Goal: Information Seeking & Learning: Learn about a topic

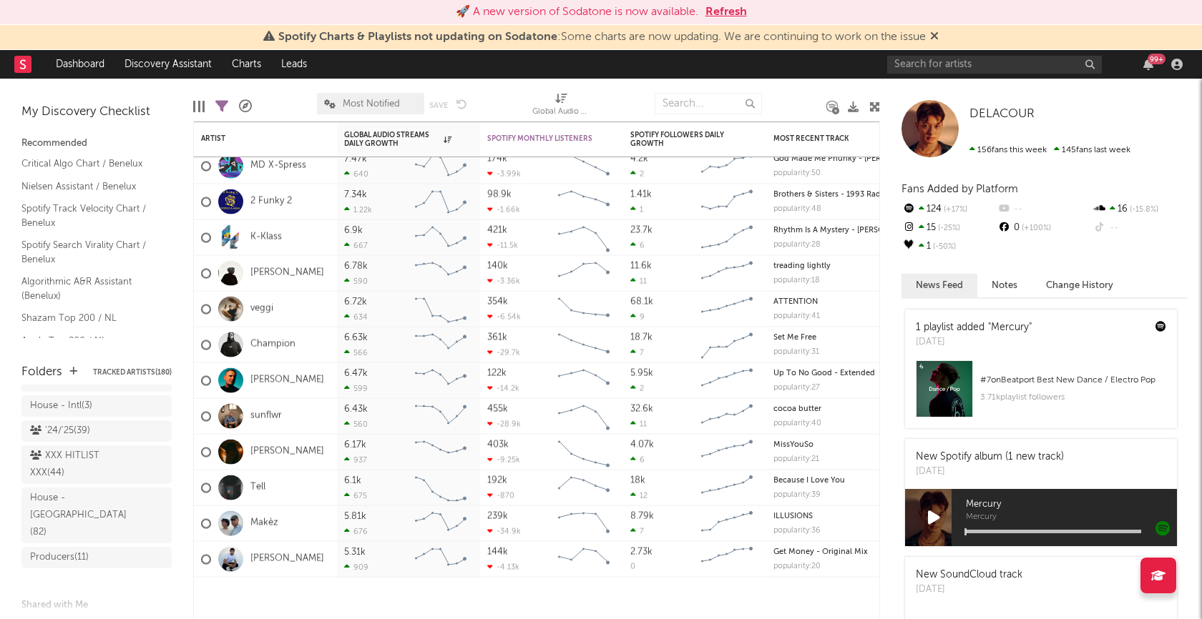
scroll to position [759, 0]
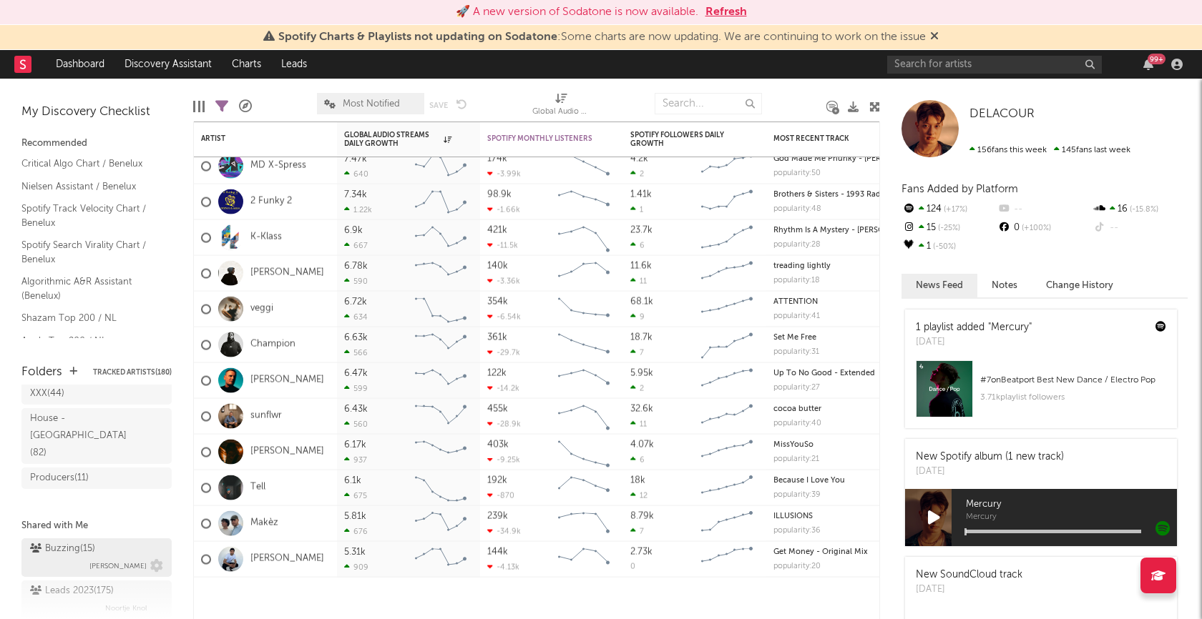
click at [67, 541] on div "Buzzing ( 15 )" at bounding box center [62, 549] width 65 height 17
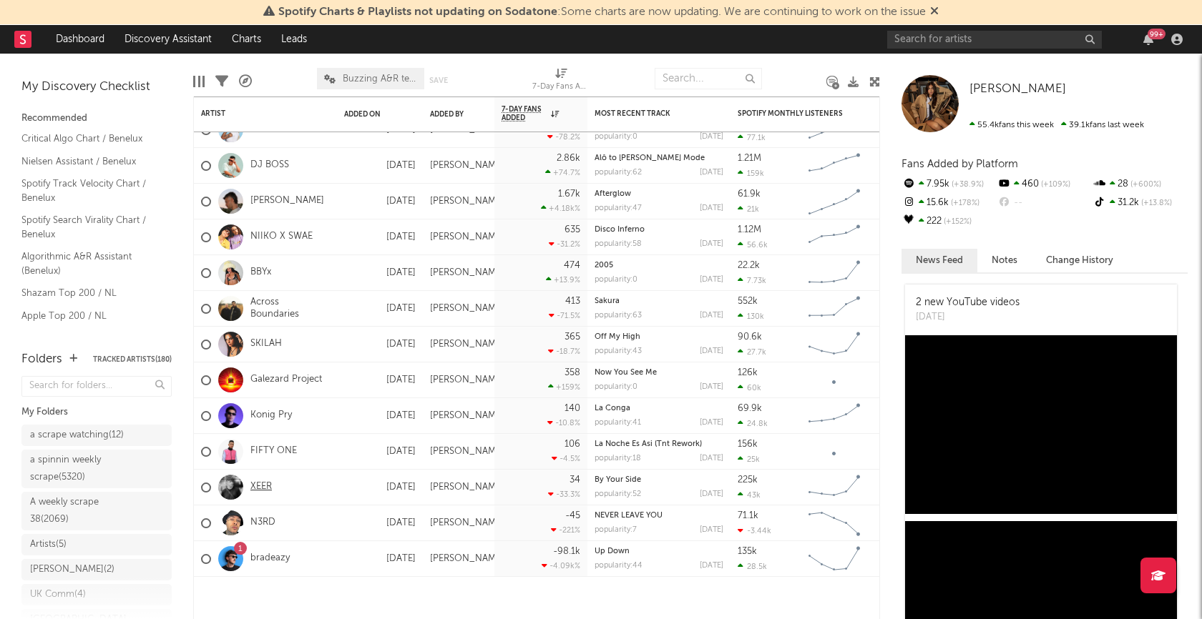
click at [263, 487] on link "XEER" at bounding box center [260, 487] width 21 height 12
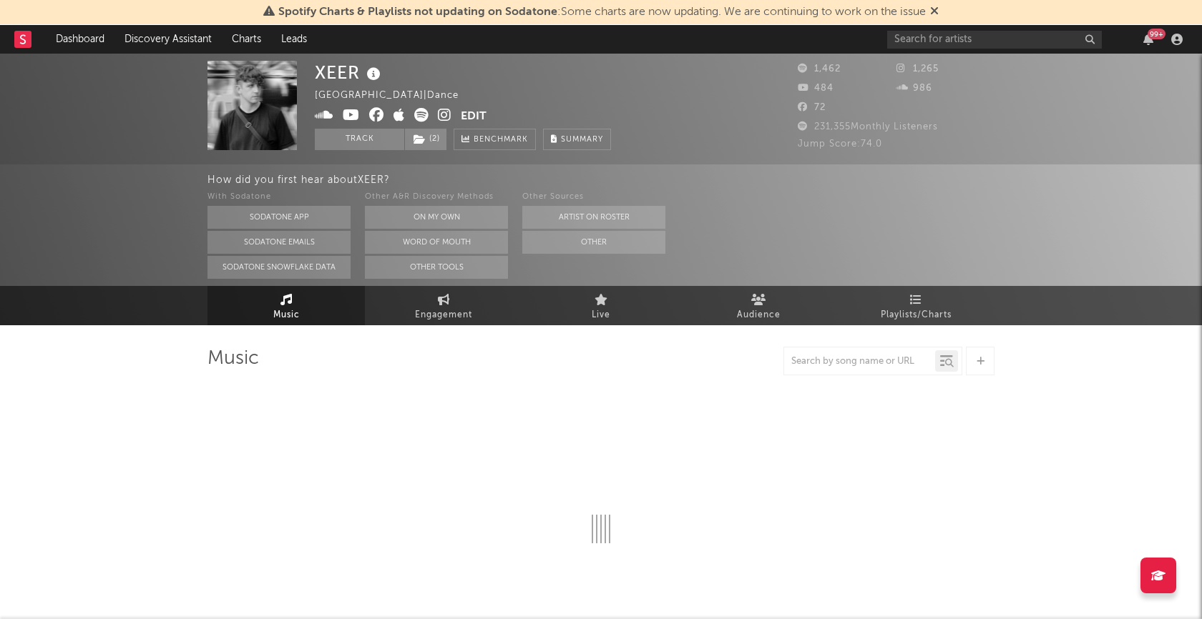
select select "6m"
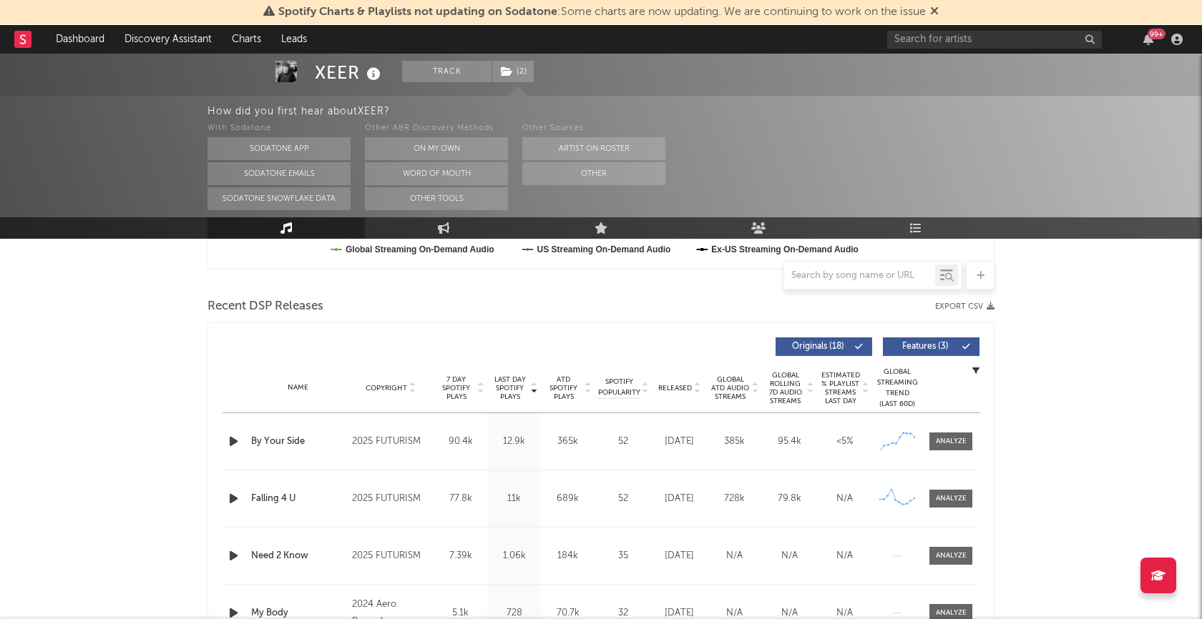
scroll to position [485, 0]
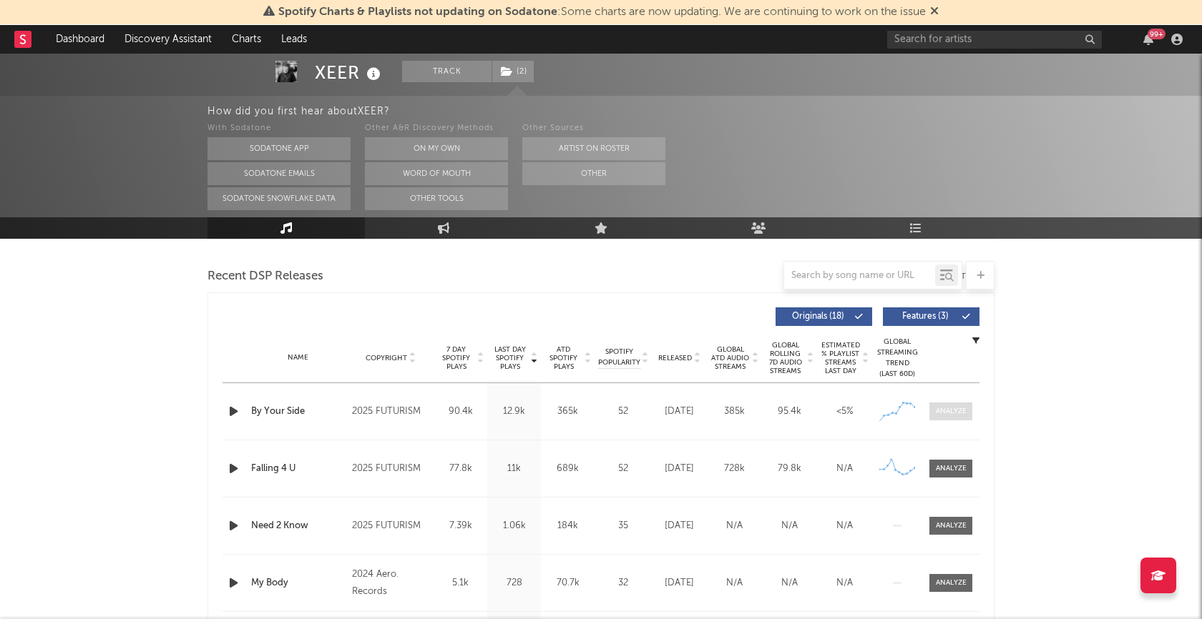
click at [950, 411] on div at bounding box center [951, 411] width 31 height 11
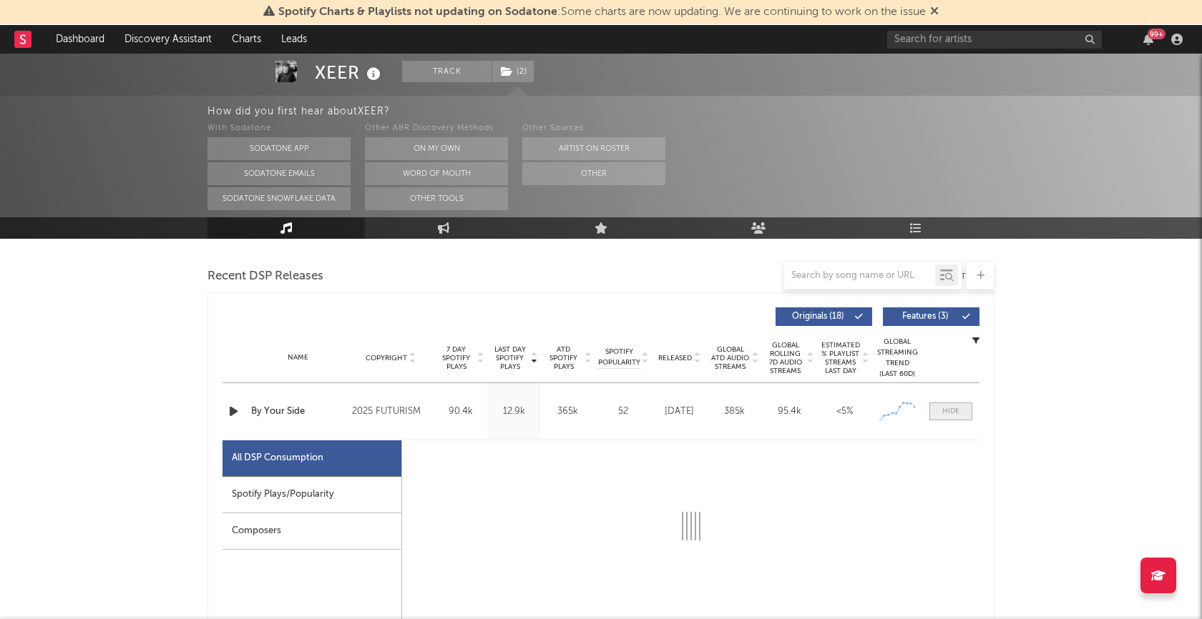
select select "1w"
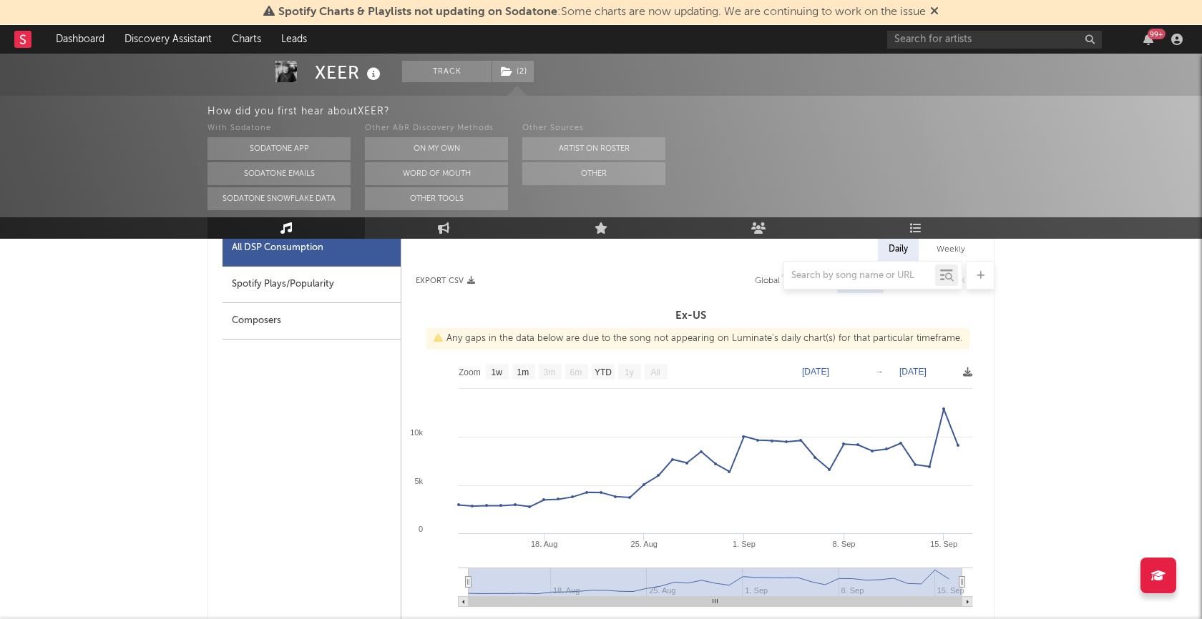
scroll to position [701, 0]
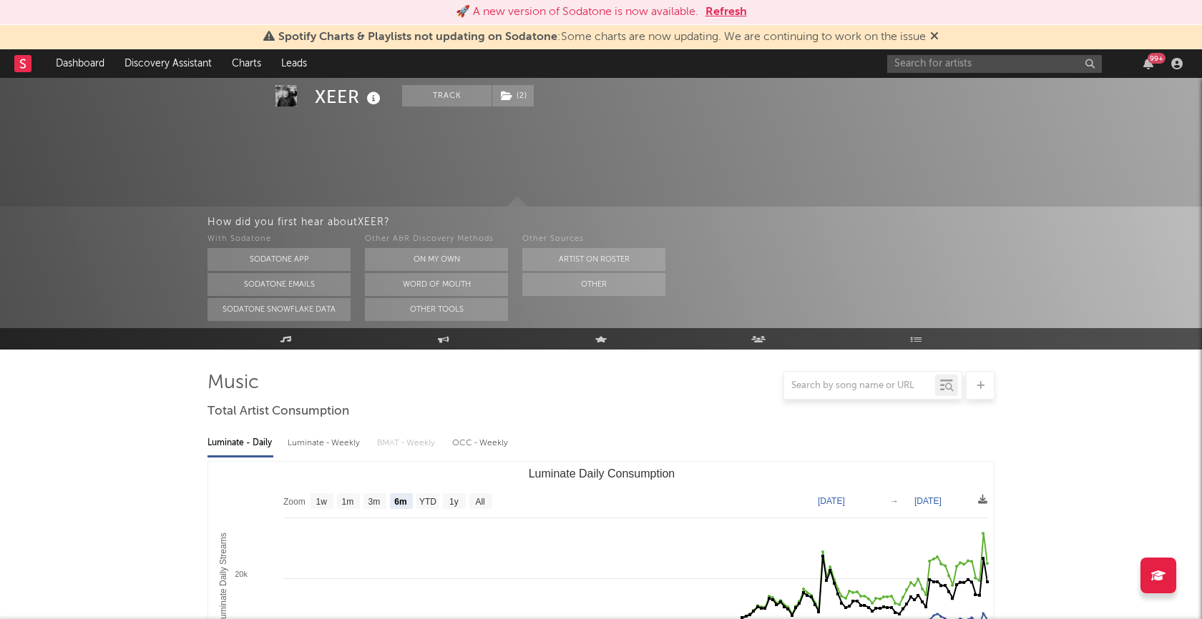
select select "6m"
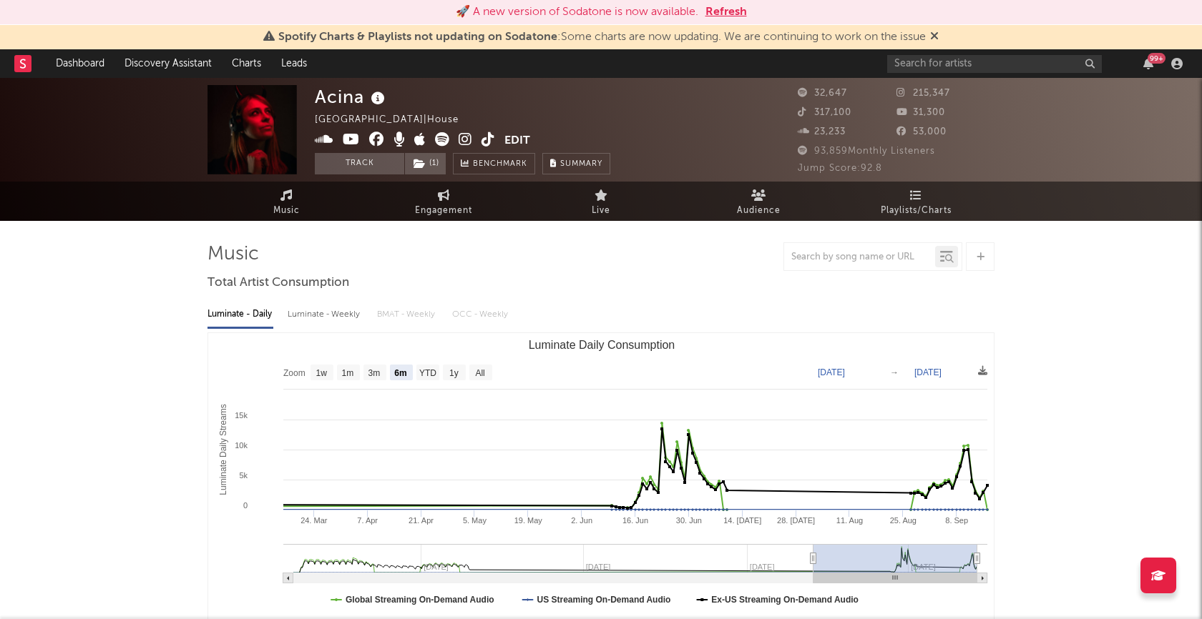
select select "6m"
click at [939, 64] on input "text" at bounding box center [994, 64] width 215 height 18
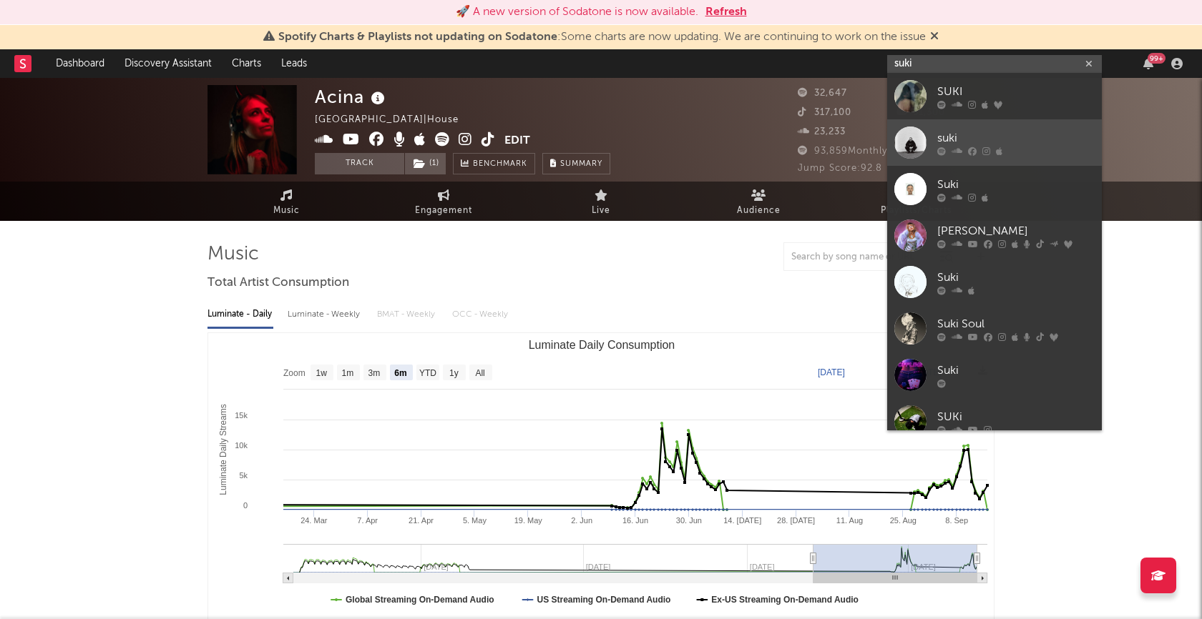
type input "suki"
click at [951, 134] on div "suki" at bounding box center [1015, 138] width 157 height 17
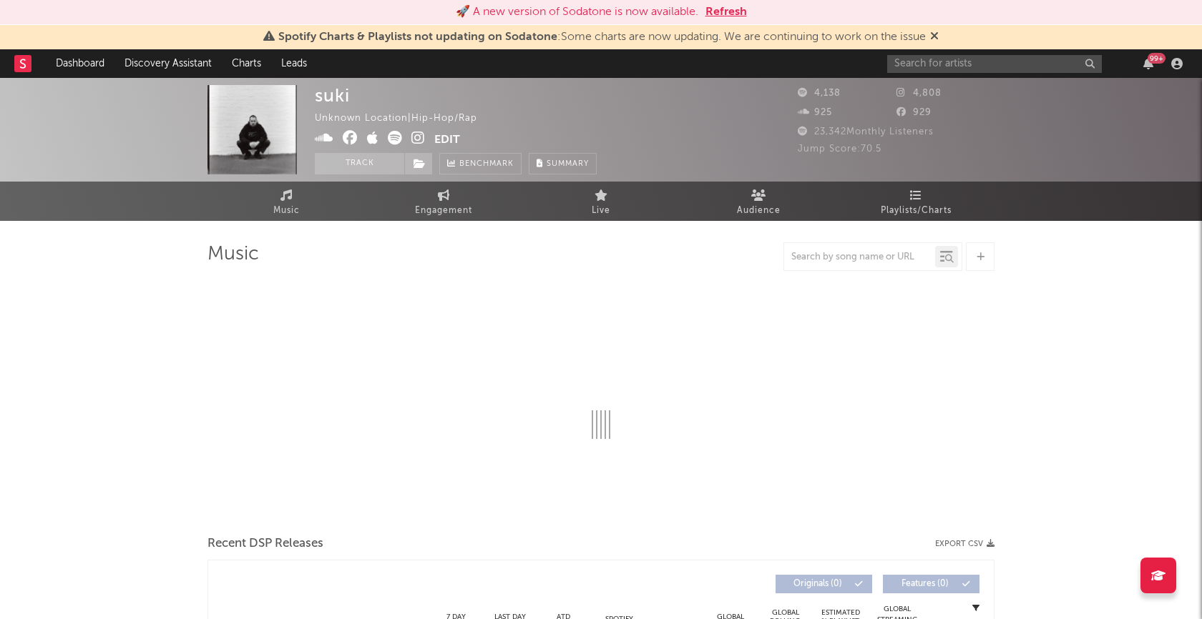
select select "1w"
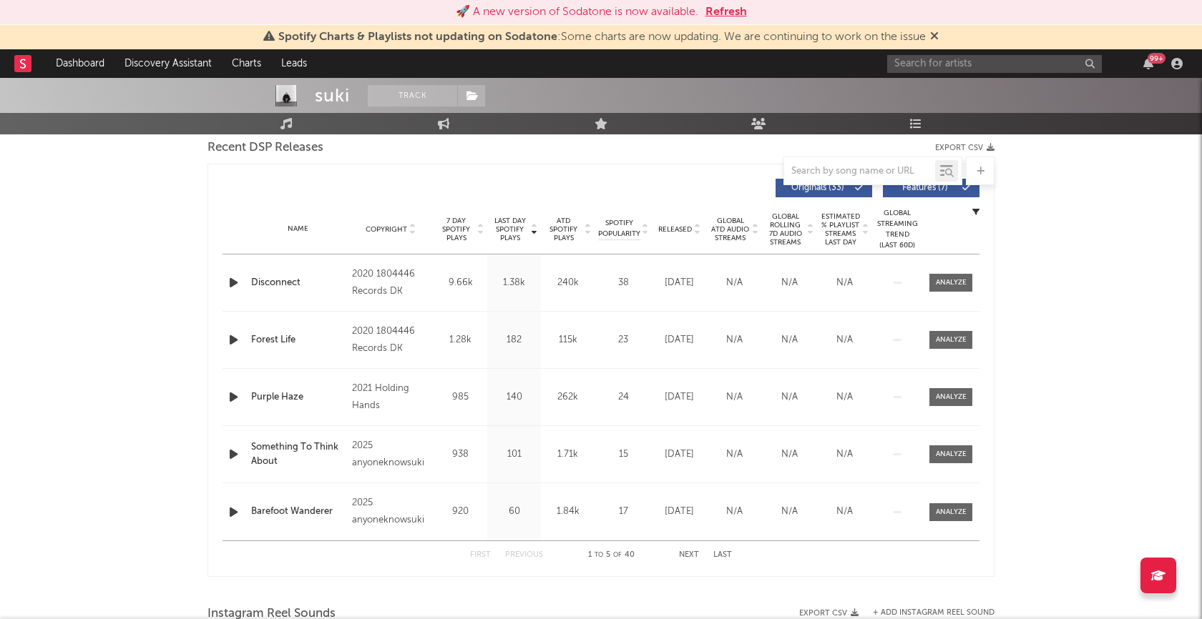
scroll to position [520, 0]
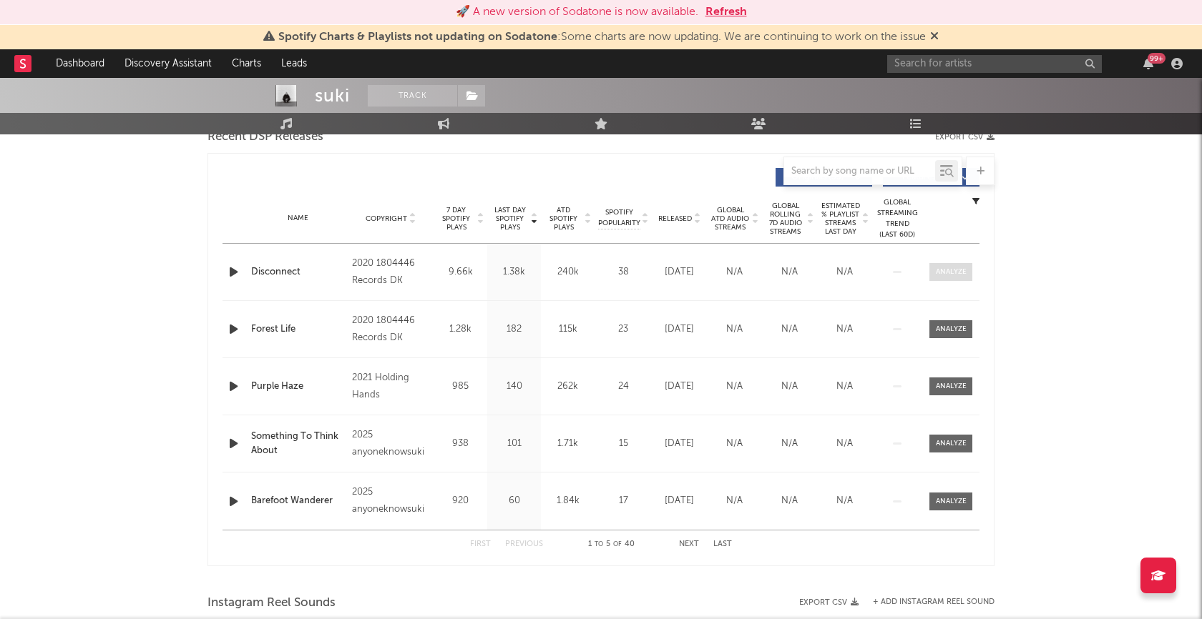
click at [959, 268] on div at bounding box center [951, 272] width 31 height 11
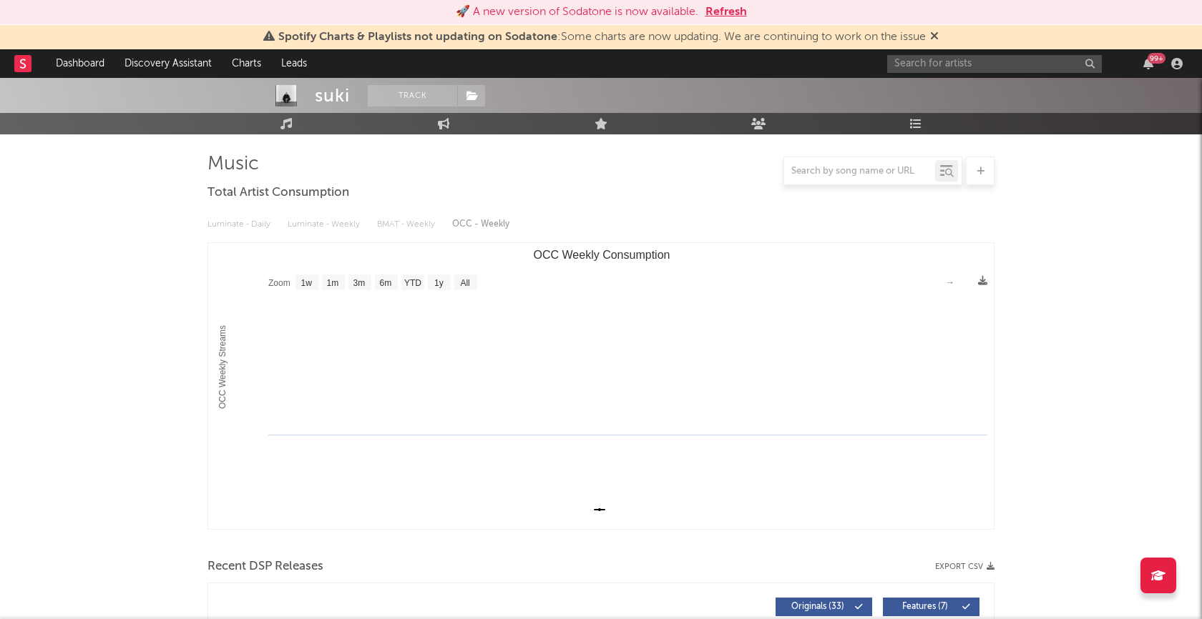
scroll to position [0, 0]
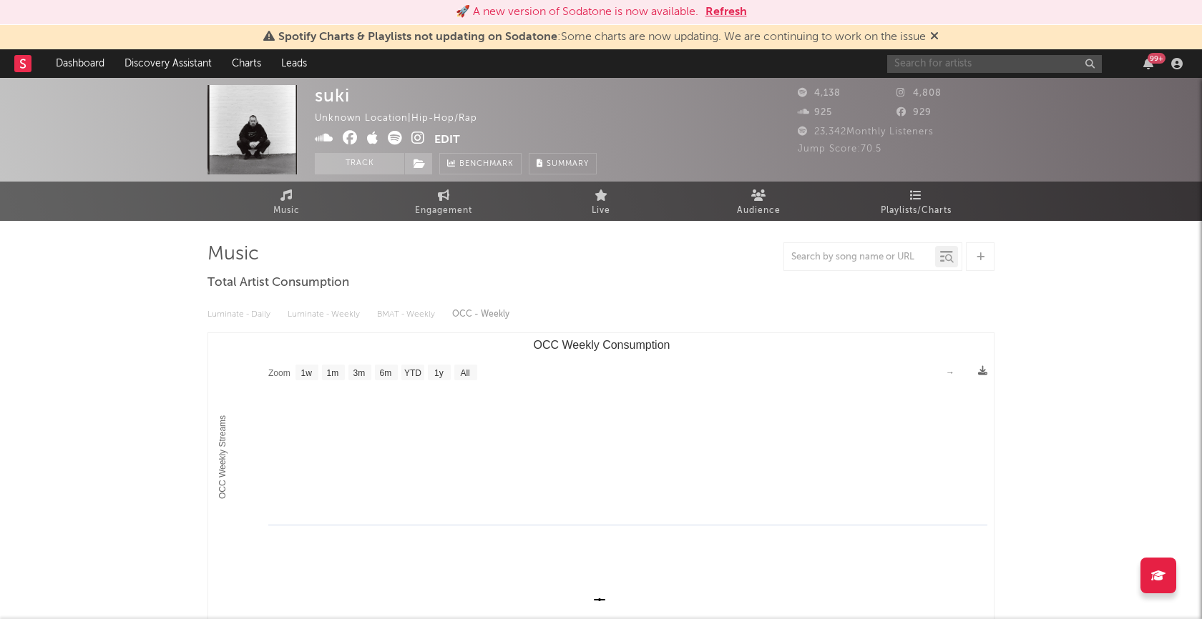
click at [1008, 69] on input "text" at bounding box center [994, 64] width 215 height 18
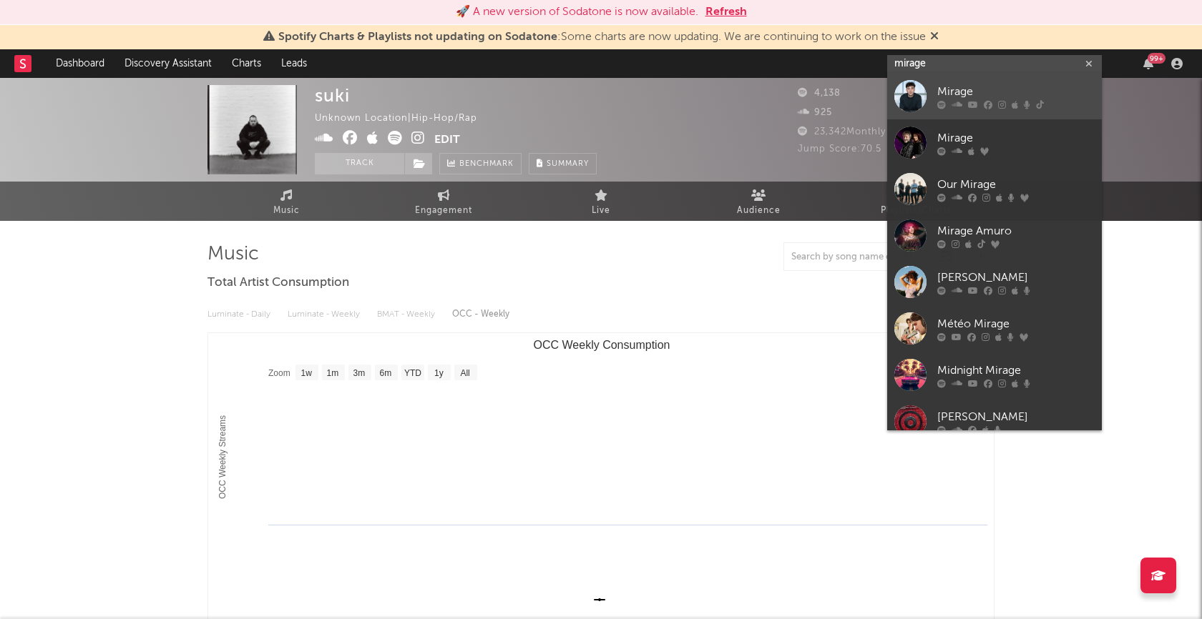
type input "mirage"
click at [957, 90] on div "Mirage" at bounding box center [1015, 92] width 157 height 17
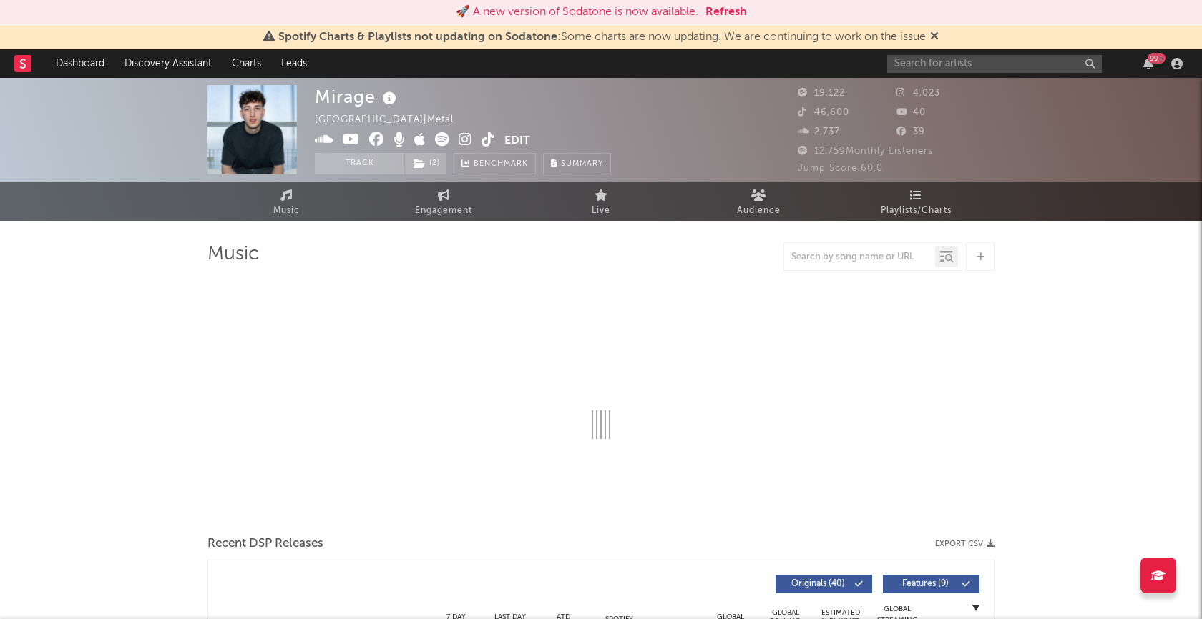
select select "1w"
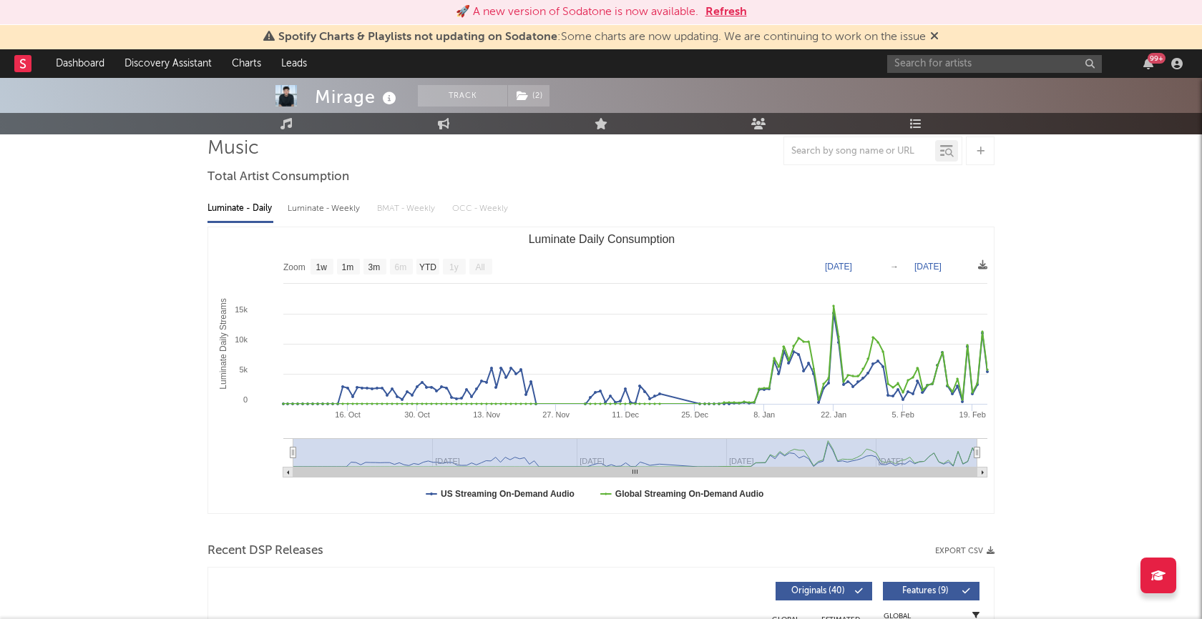
scroll to position [108, 0]
